Goal: Task Accomplishment & Management: Complete application form

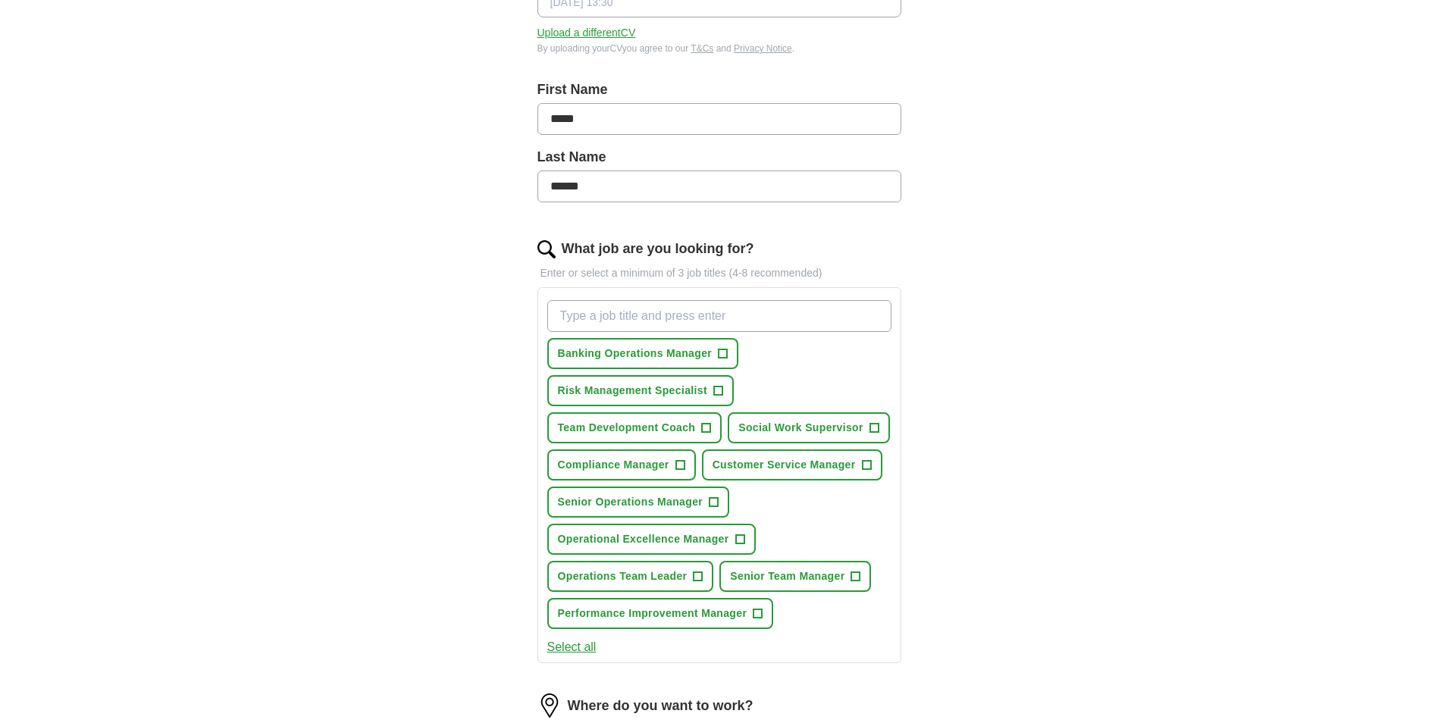
scroll to position [272, 0]
click at [730, 340] on button "Banking Operations Manager +" at bounding box center [643, 351] width 192 height 31
click at [665, 502] on span "Senior Operations Manager" at bounding box center [631, 501] width 146 height 16
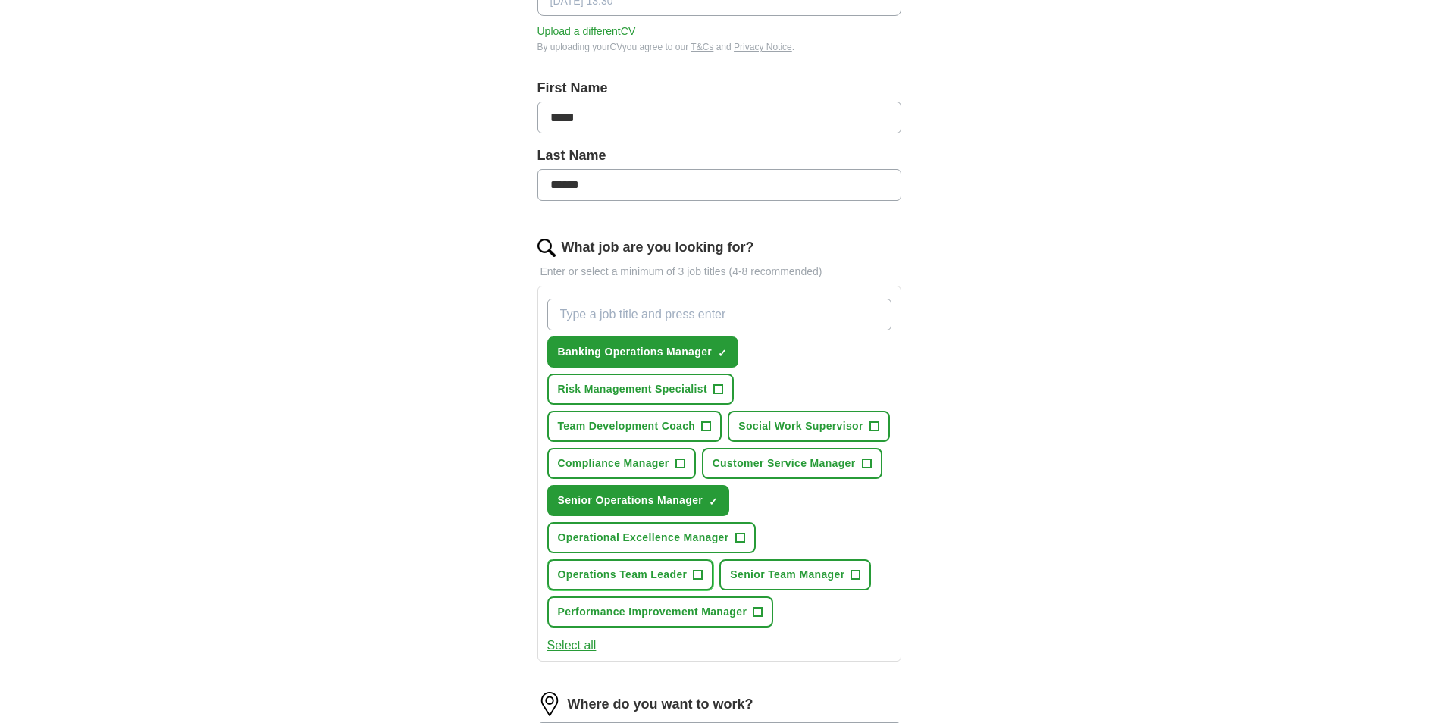
click at [634, 571] on span "Operations Team Leader" at bounding box center [623, 575] width 130 height 16
click at [809, 469] on span "Customer Service Manager" at bounding box center [783, 463] width 143 height 16
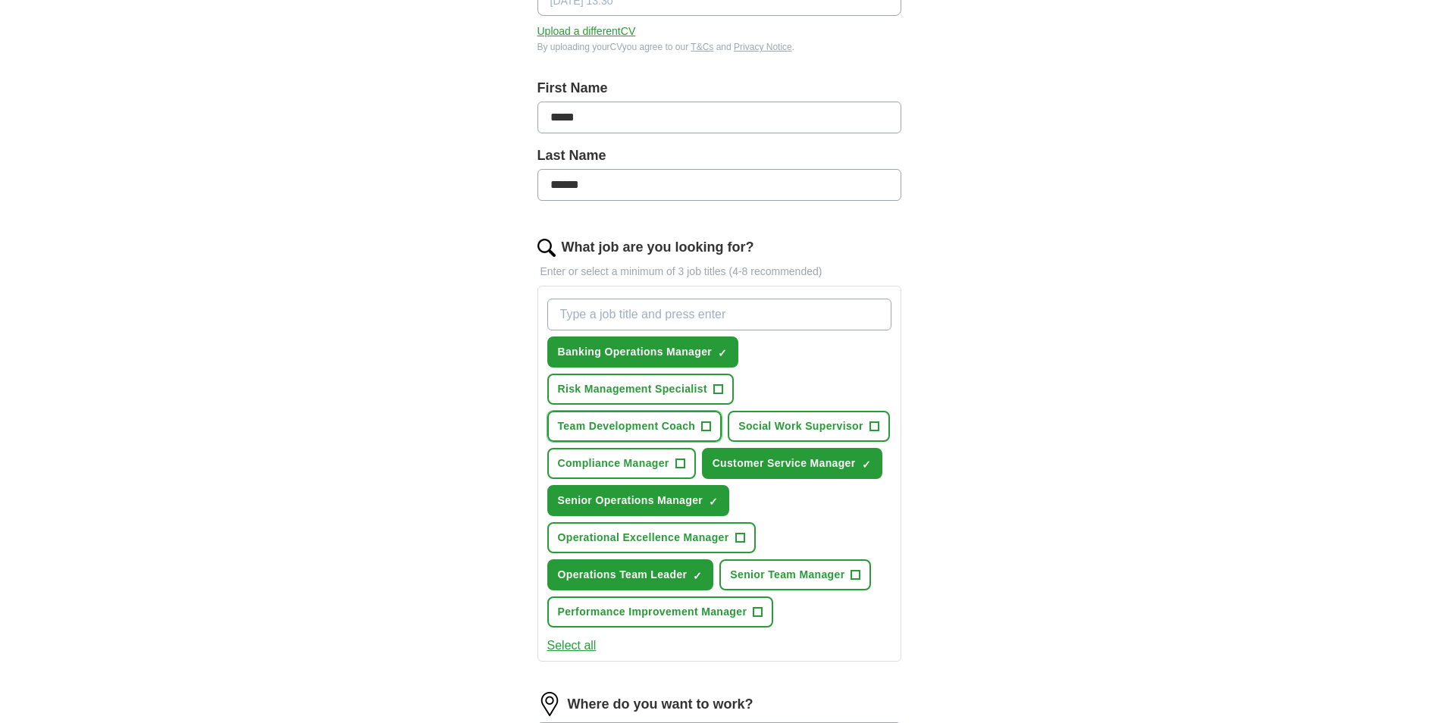
click at [646, 420] on span "Team Development Coach" at bounding box center [627, 426] width 138 height 16
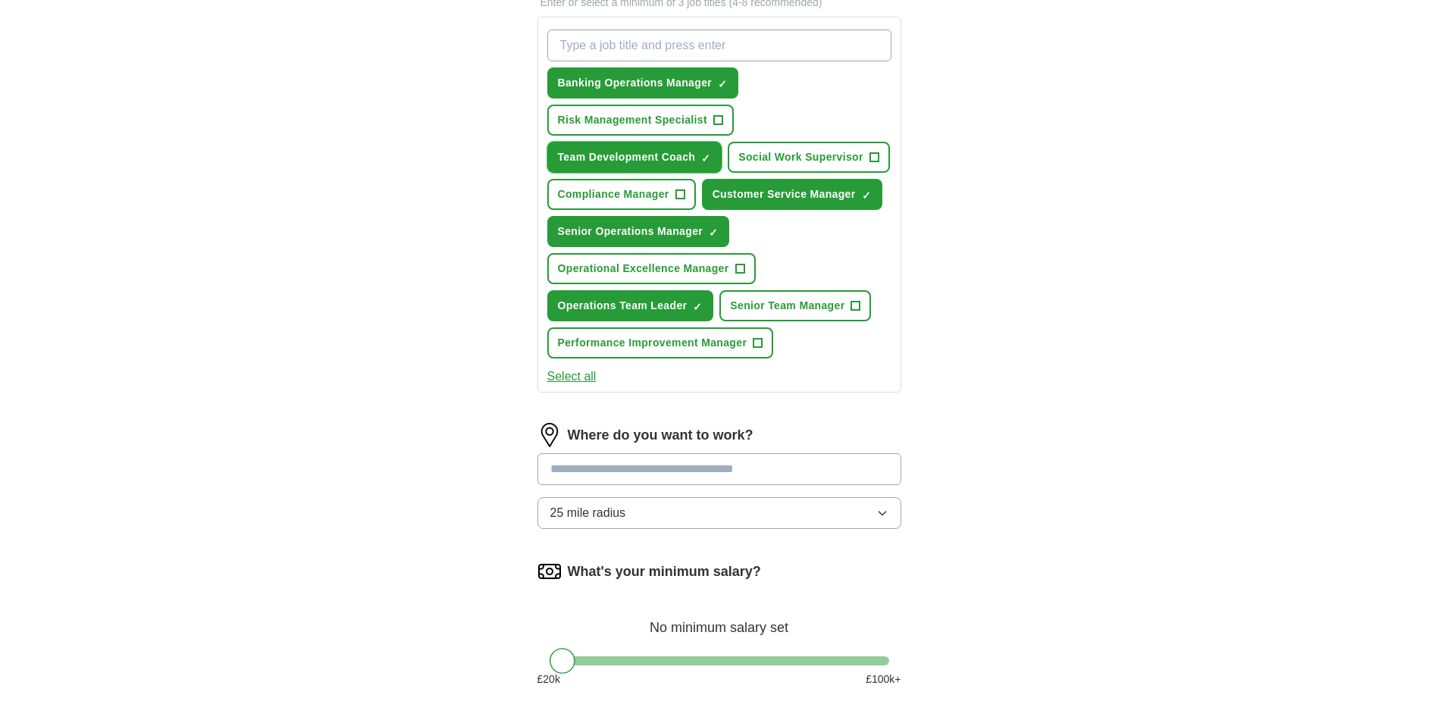
scroll to position [543, 0]
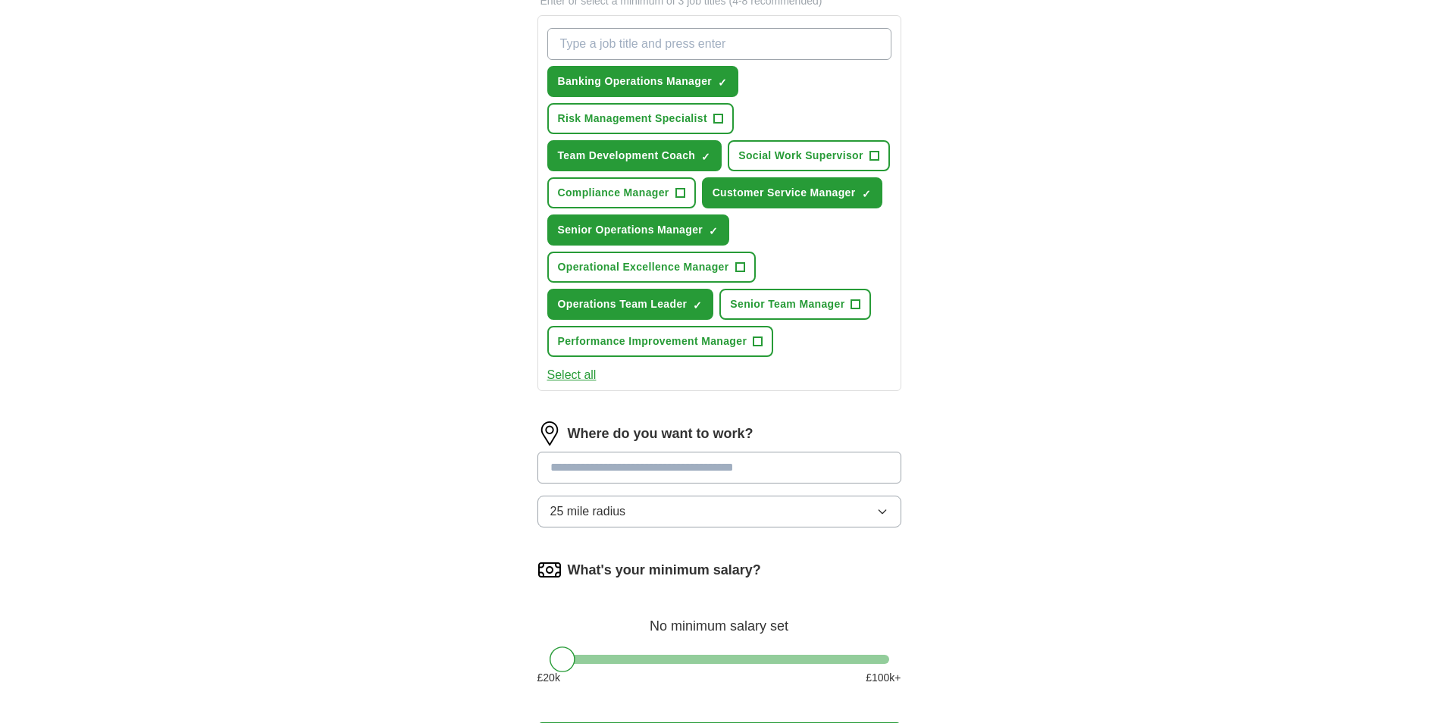
click at [737, 462] on input at bounding box center [719, 468] width 364 height 32
type input "*******"
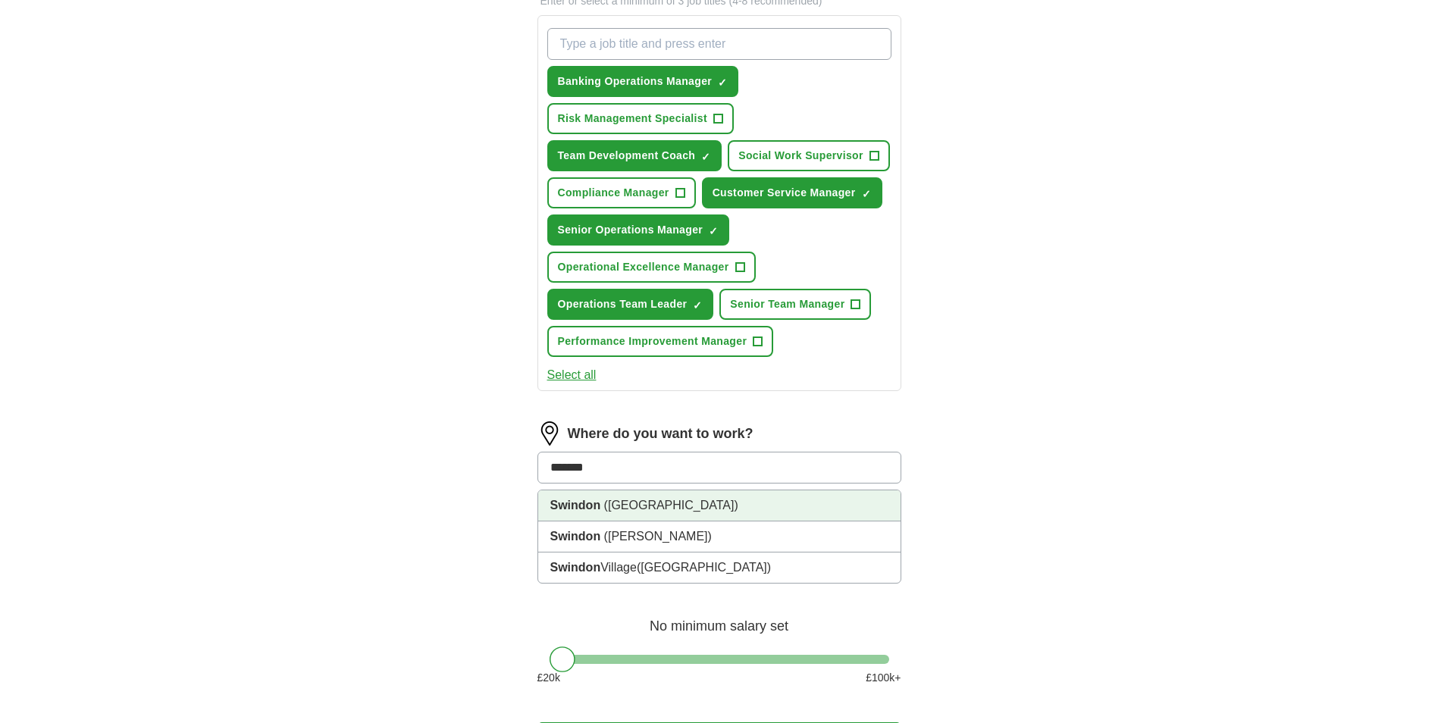
click at [690, 508] on li "[GEOGRAPHIC_DATA] ([GEOGRAPHIC_DATA])" at bounding box center [719, 505] width 362 height 31
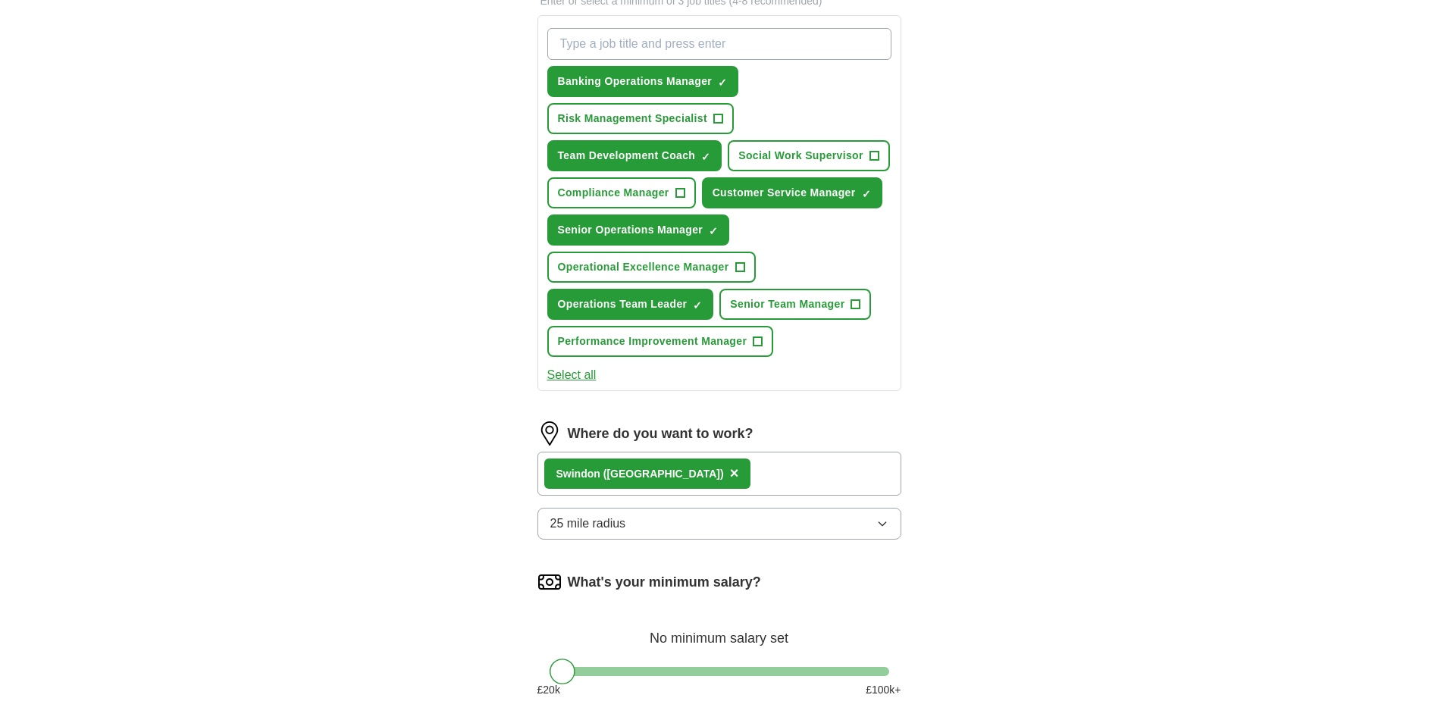
click at [690, 515] on button "25 mile radius" at bounding box center [719, 524] width 364 height 32
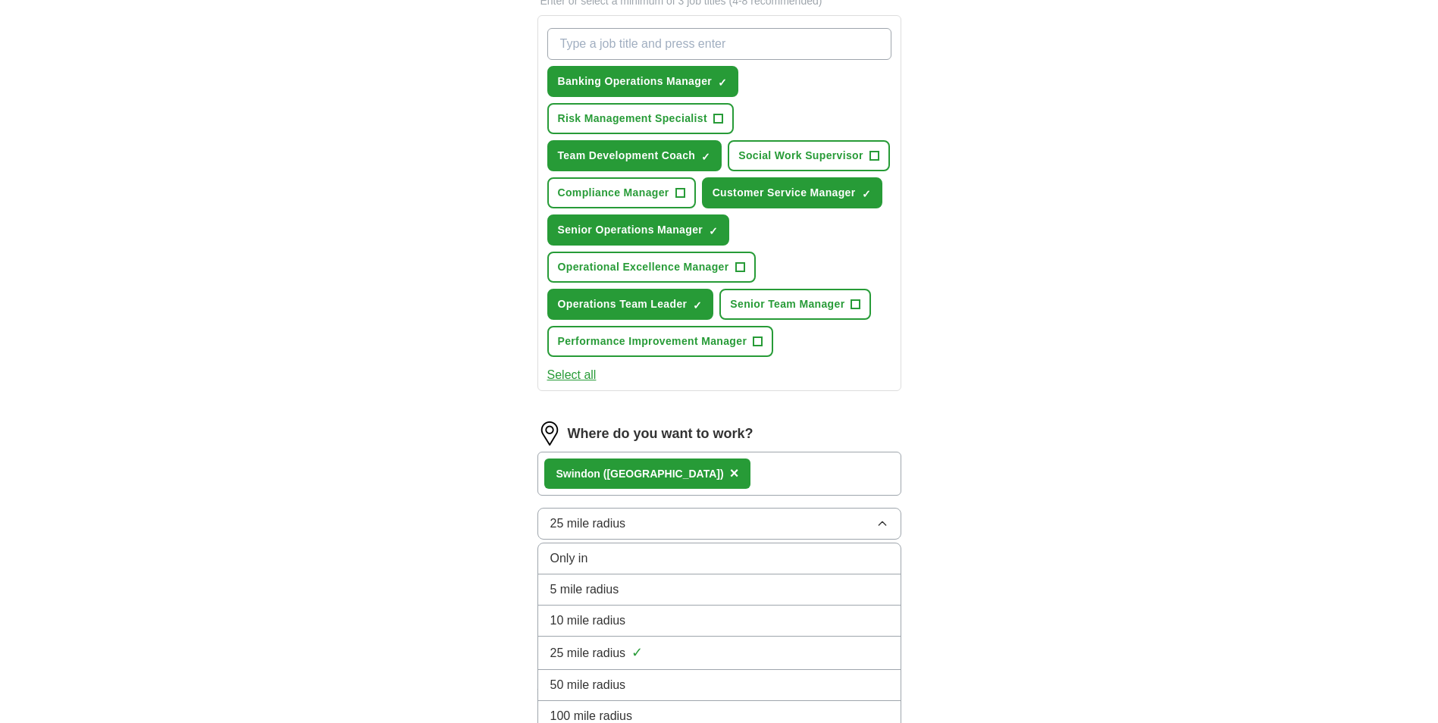
click at [643, 587] on div "5 mile radius" at bounding box center [719, 589] width 338 height 18
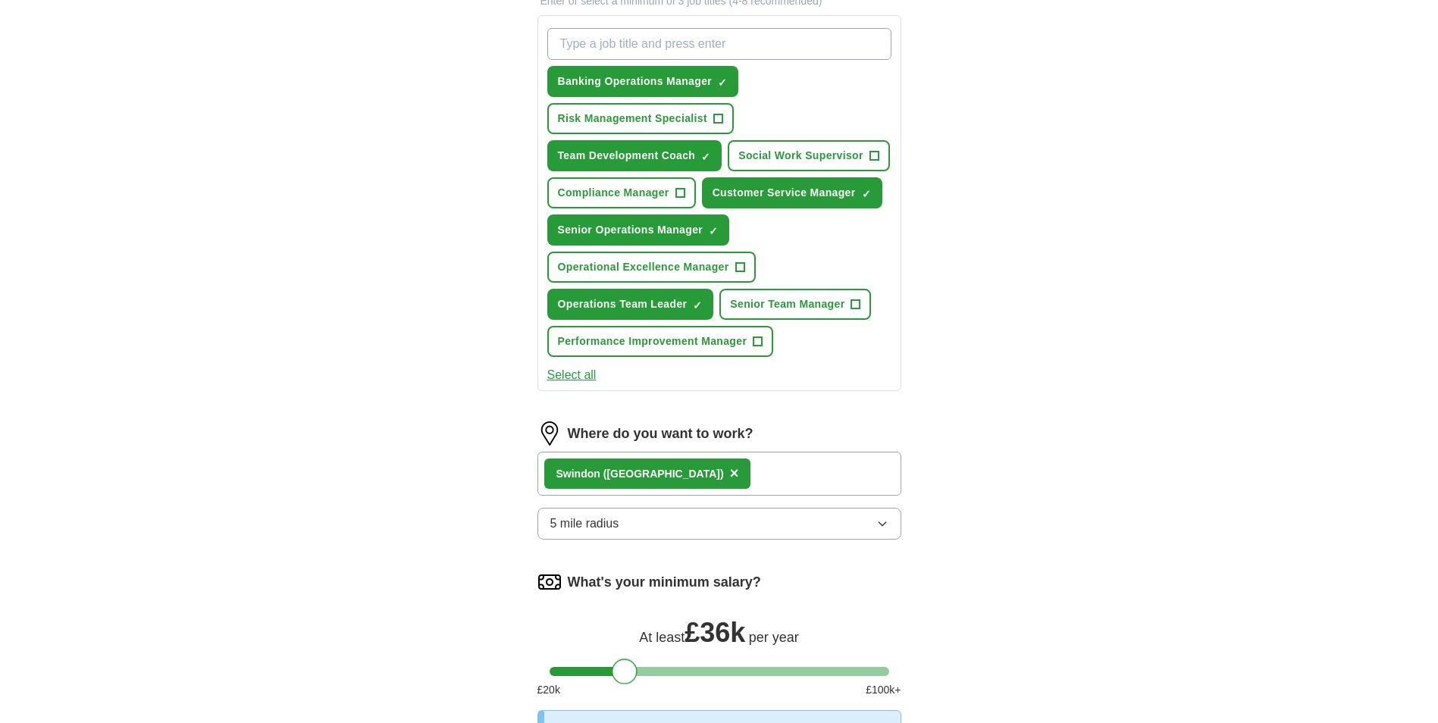
drag, startPoint x: 566, startPoint y: 665, endPoint x: 627, endPoint y: 657, distance: 61.8
click at [627, 657] on div "What's your minimum salary? At least £ 36k per year £ 20 k £ 100 k+" at bounding box center [719, 640] width 364 height 140
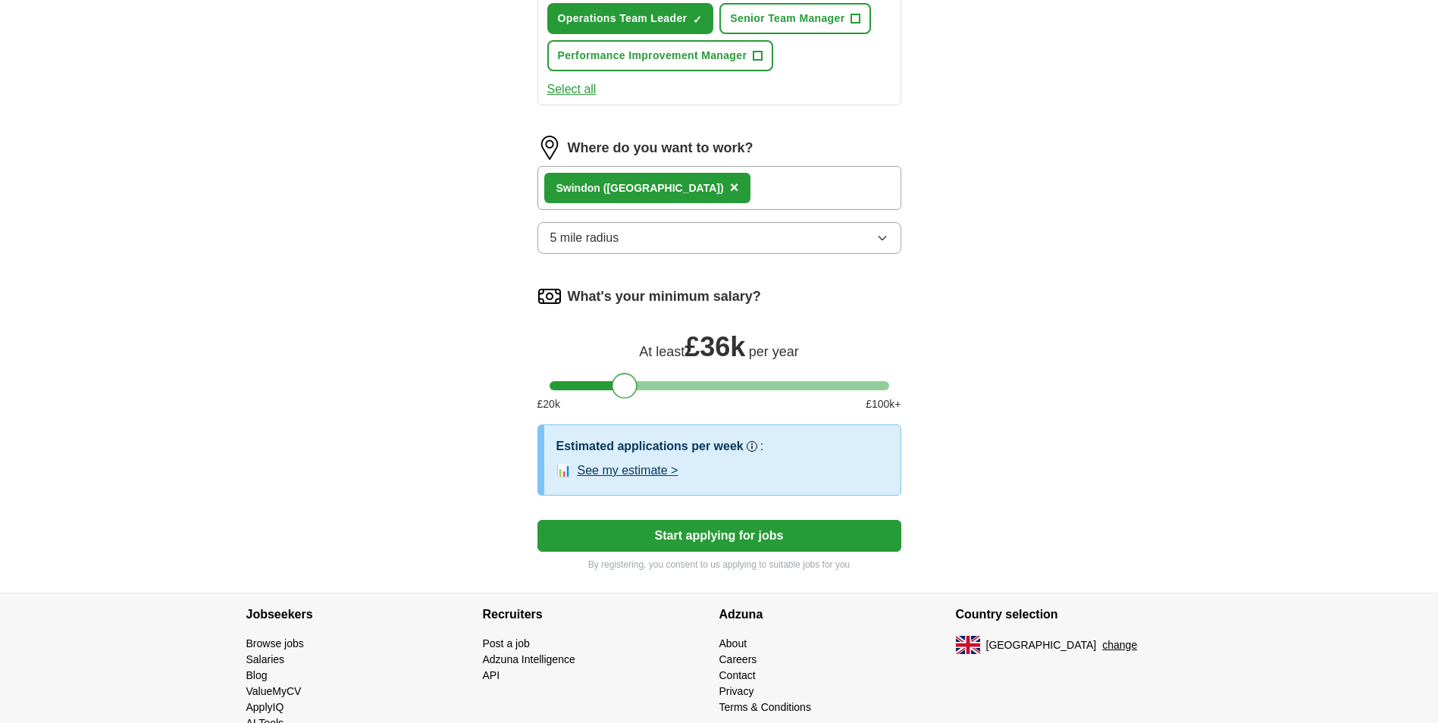
scroll to position [830, 0]
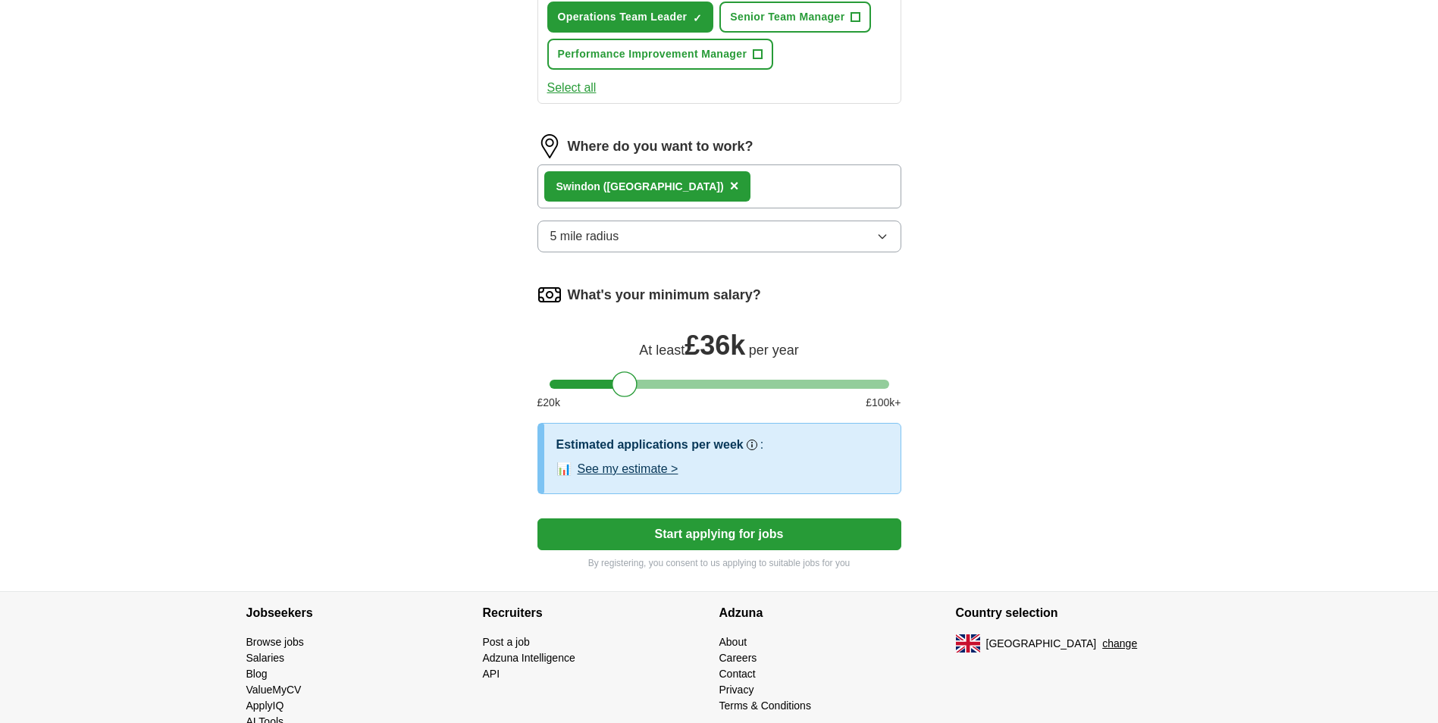
click at [646, 471] on button "See my estimate >" at bounding box center [627, 469] width 101 height 18
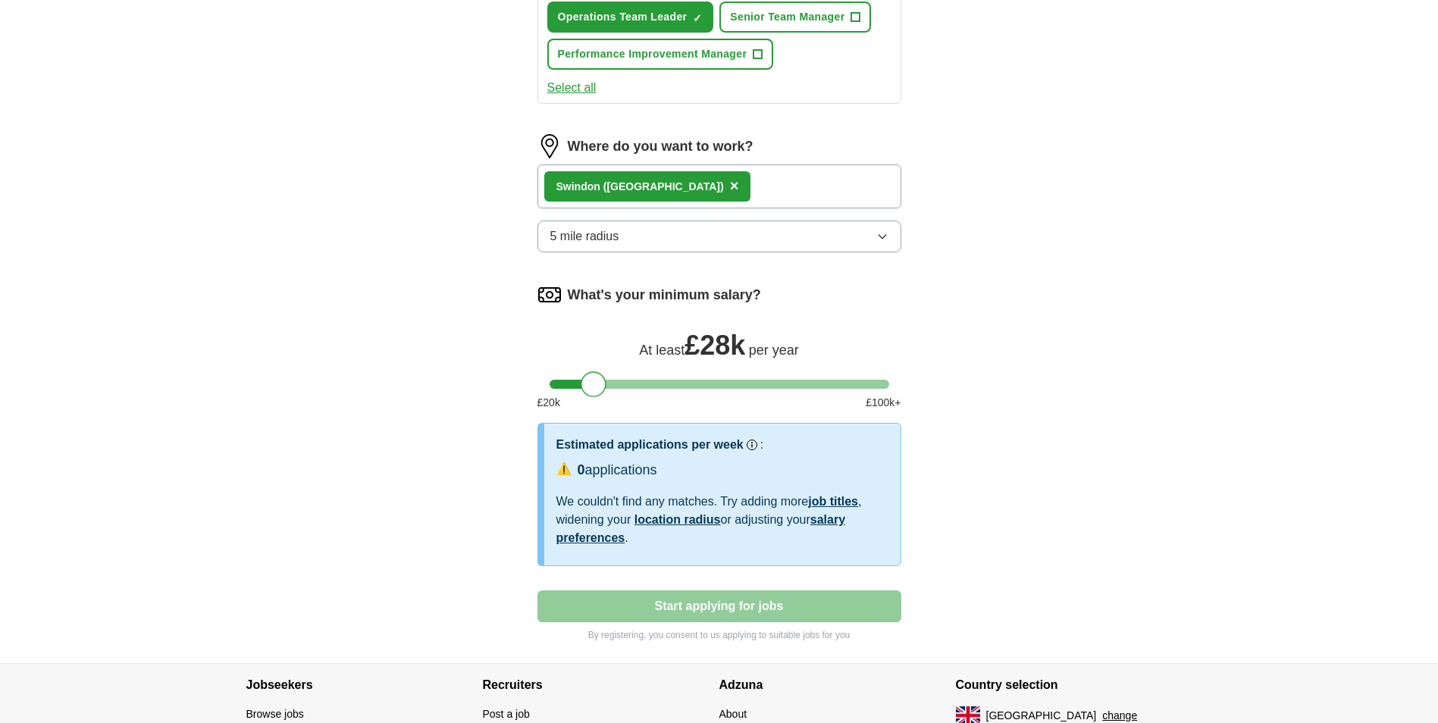
drag, startPoint x: 623, startPoint y: 383, endPoint x: 593, endPoint y: 384, distance: 29.6
click at [593, 384] on div at bounding box center [593, 384] width 26 height 26
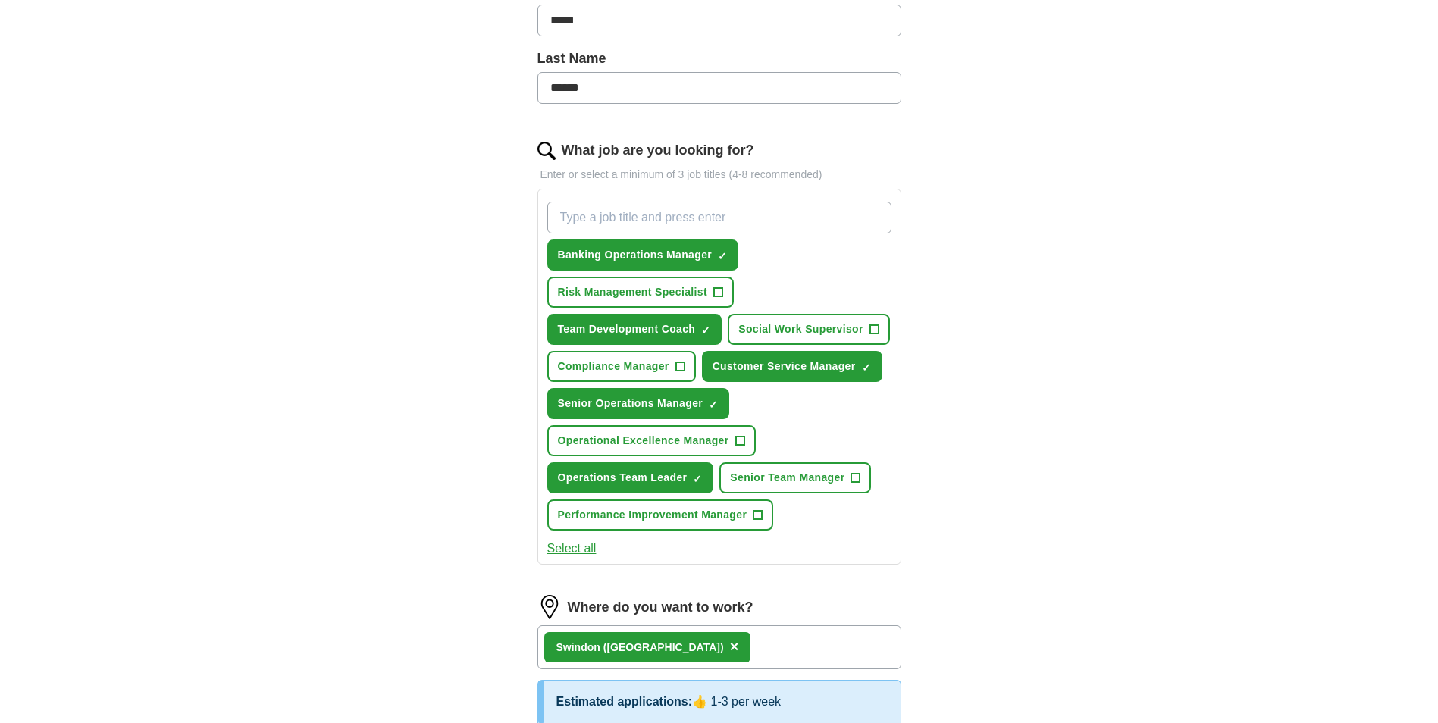
scroll to position [379, 0]
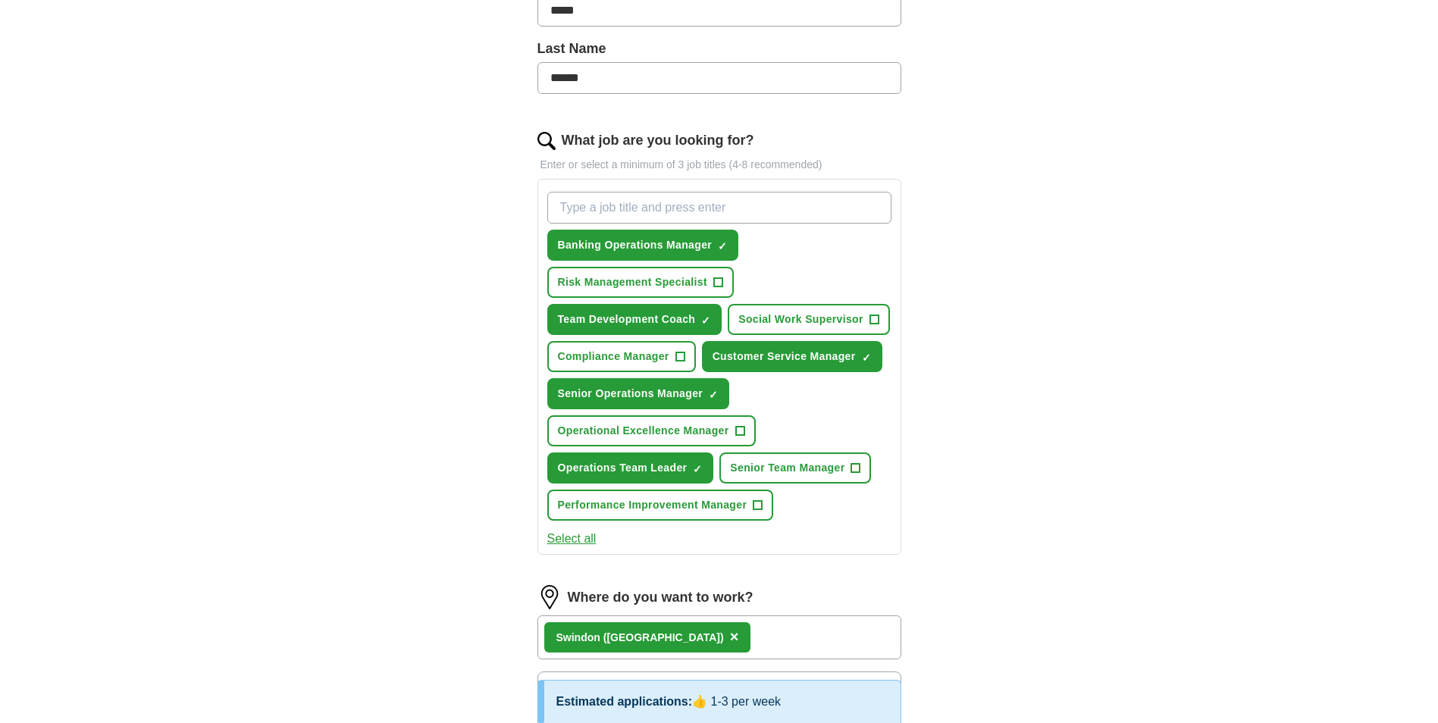
click at [782, 209] on input "What job are you looking for?" at bounding box center [719, 208] width 344 height 32
type input "team manager"
click at [782, 209] on input "What job are you looking for?" at bounding box center [719, 208] width 344 height 32
click at [843, 469] on span "Senior Team Manager" at bounding box center [787, 468] width 114 height 16
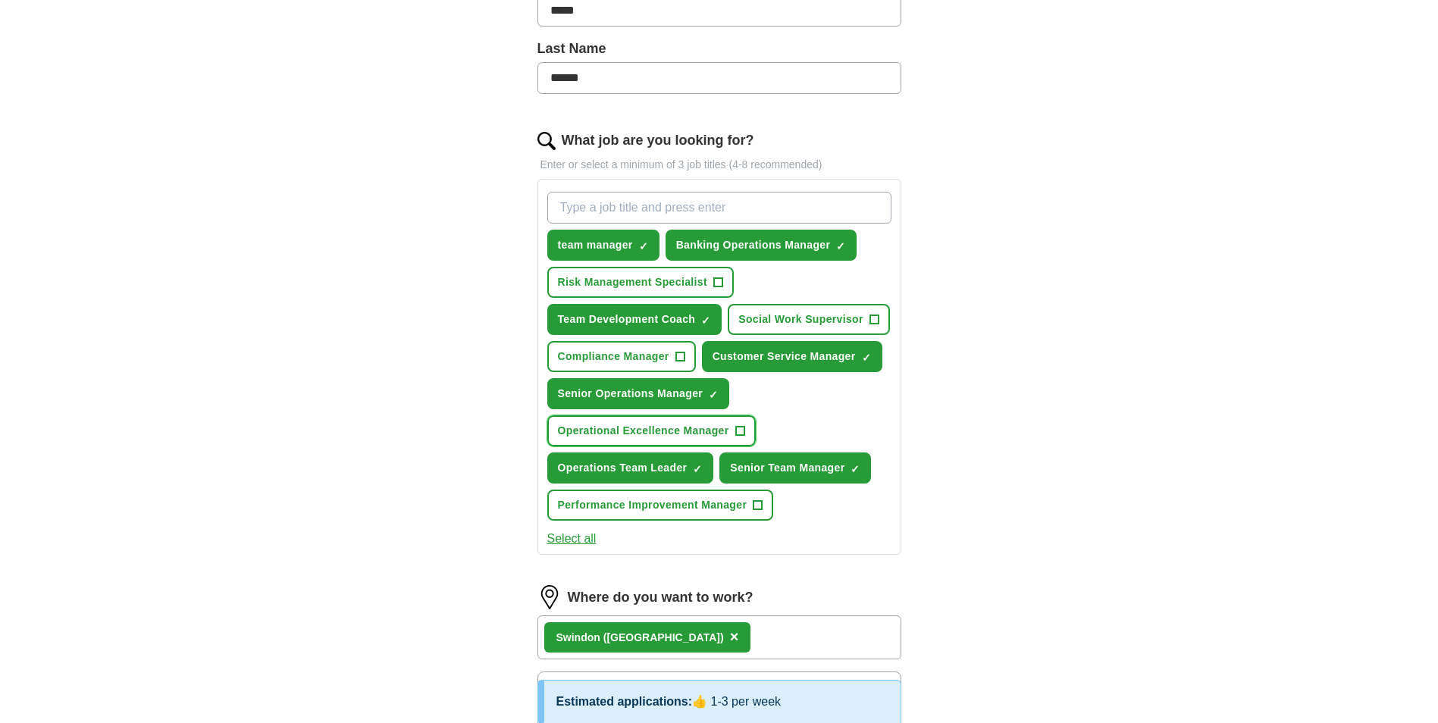
click at [646, 433] on span "Operational Excellence Manager" at bounding box center [643, 431] width 171 height 16
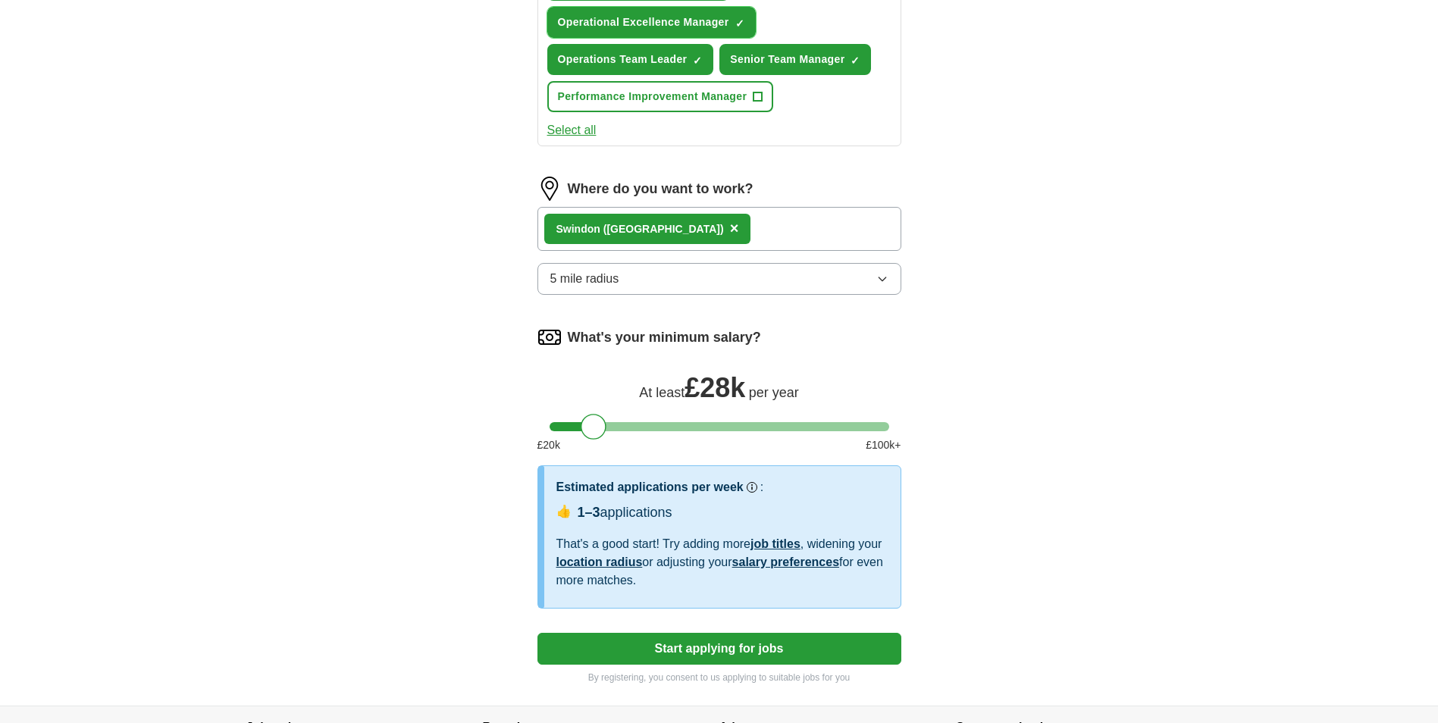
scroll to position [789, 0]
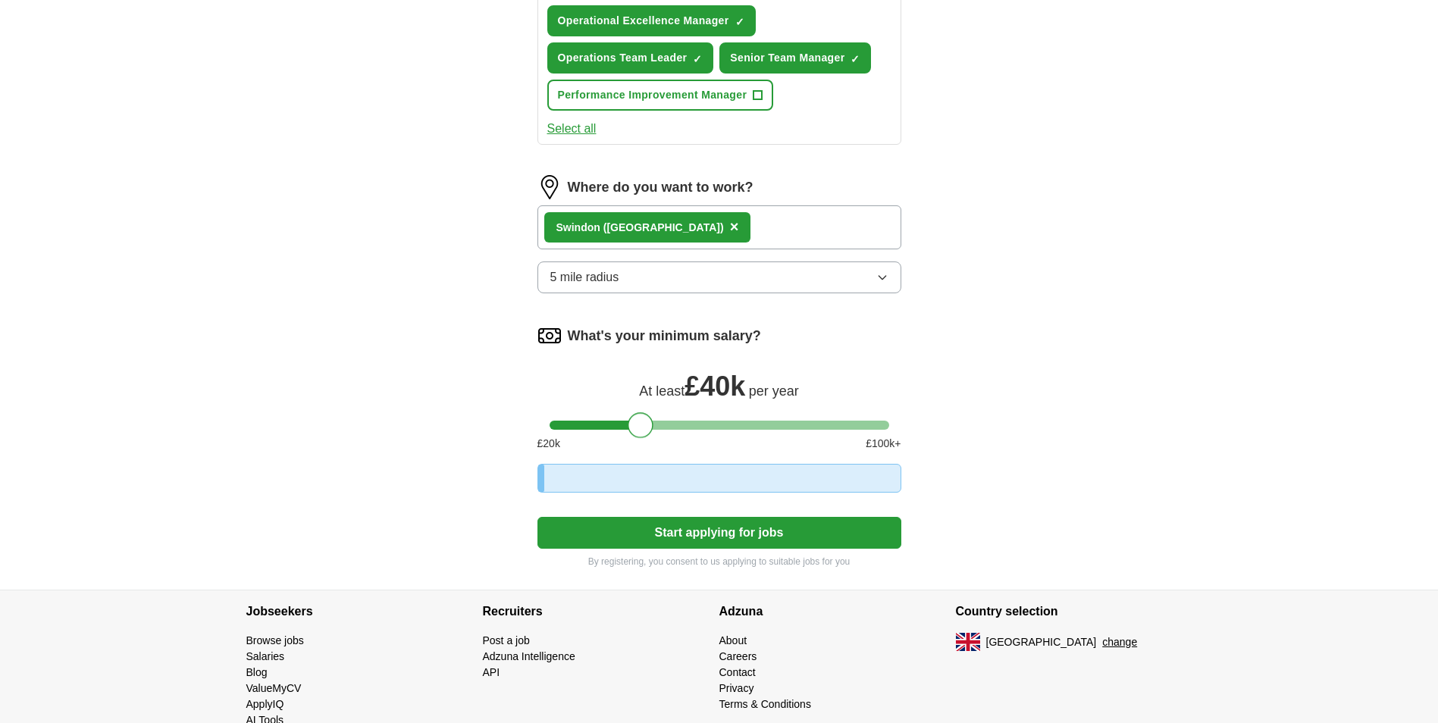
drag, startPoint x: 594, startPoint y: 426, endPoint x: 643, endPoint y: 422, distance: 48.6
click at [643, 422] on div at bounding box center [640, 425] width 26 height 26
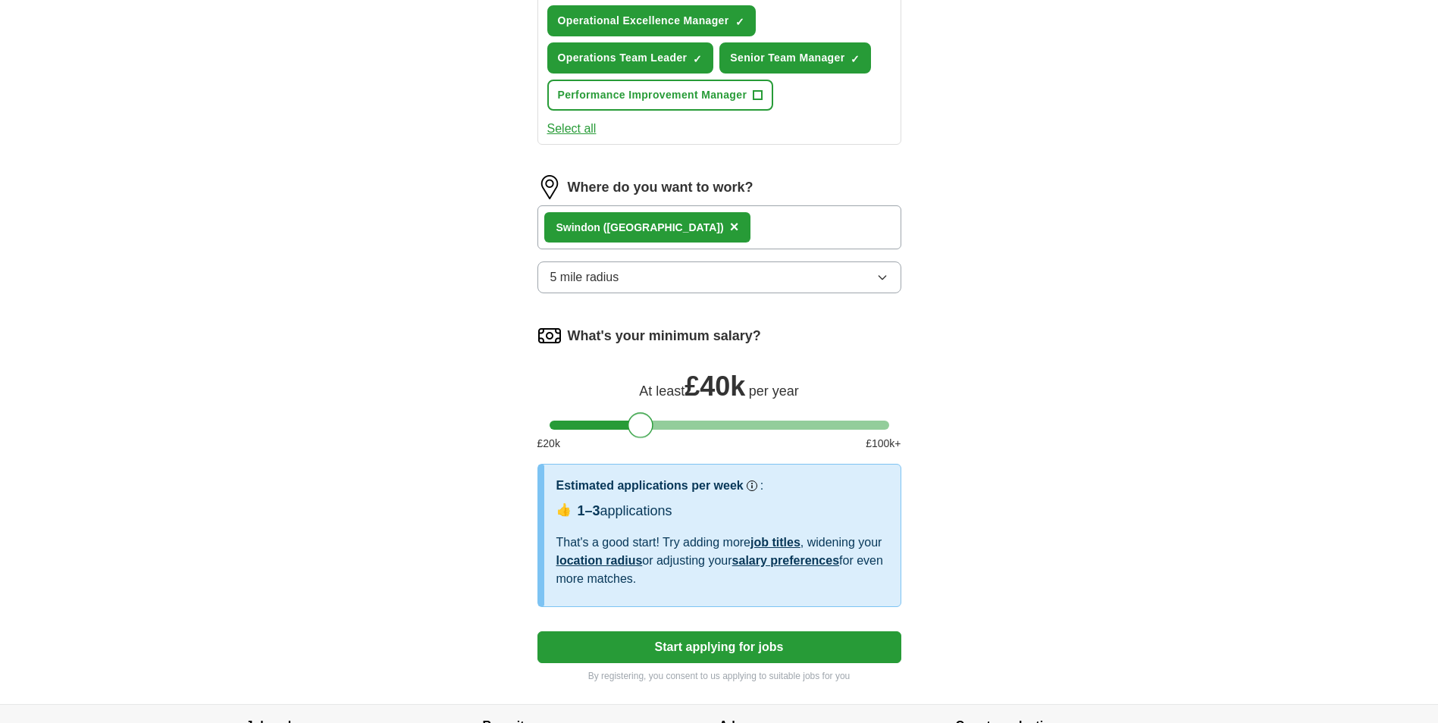
click at [725, 652] on button "Start applying for jobs" at bounding box center [719, 647] width 364 height 32
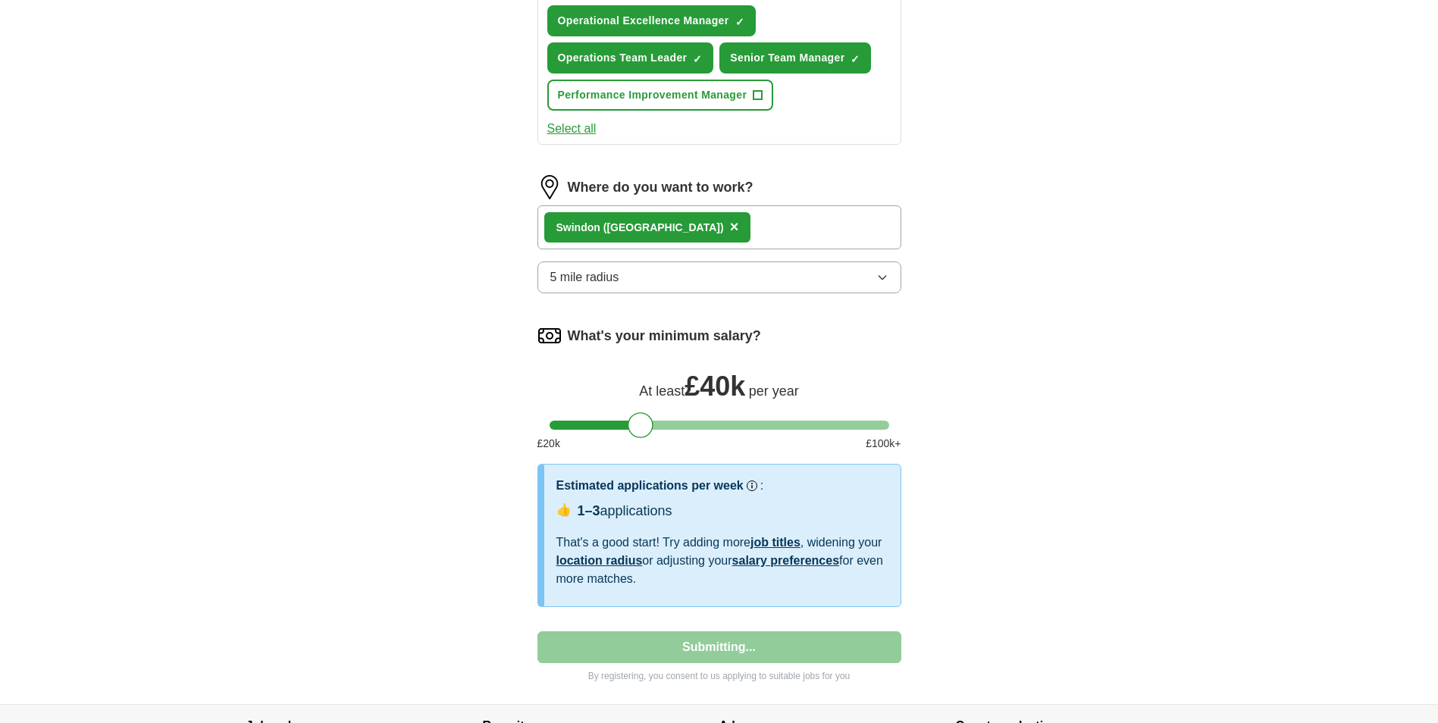
select select "**"
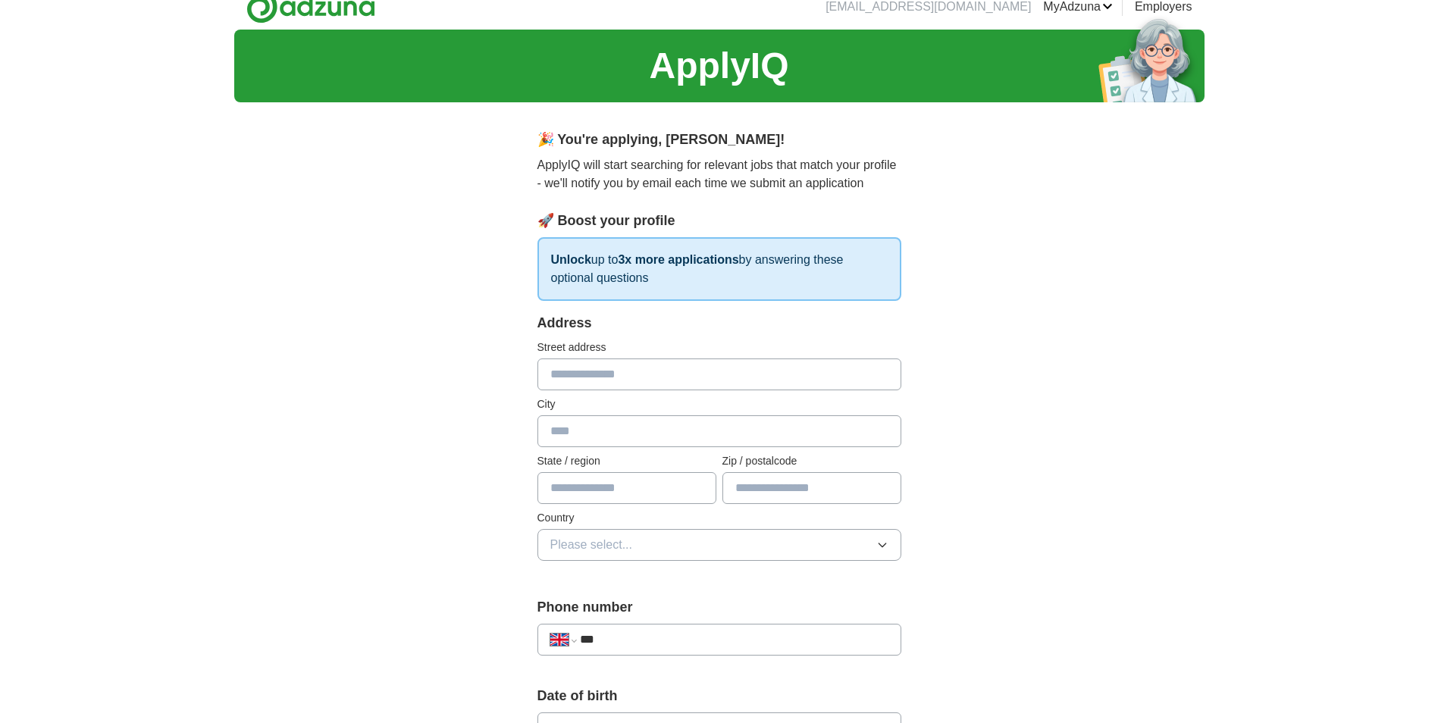
scroll to position [0, 0]
